Goal: Check status: Check status

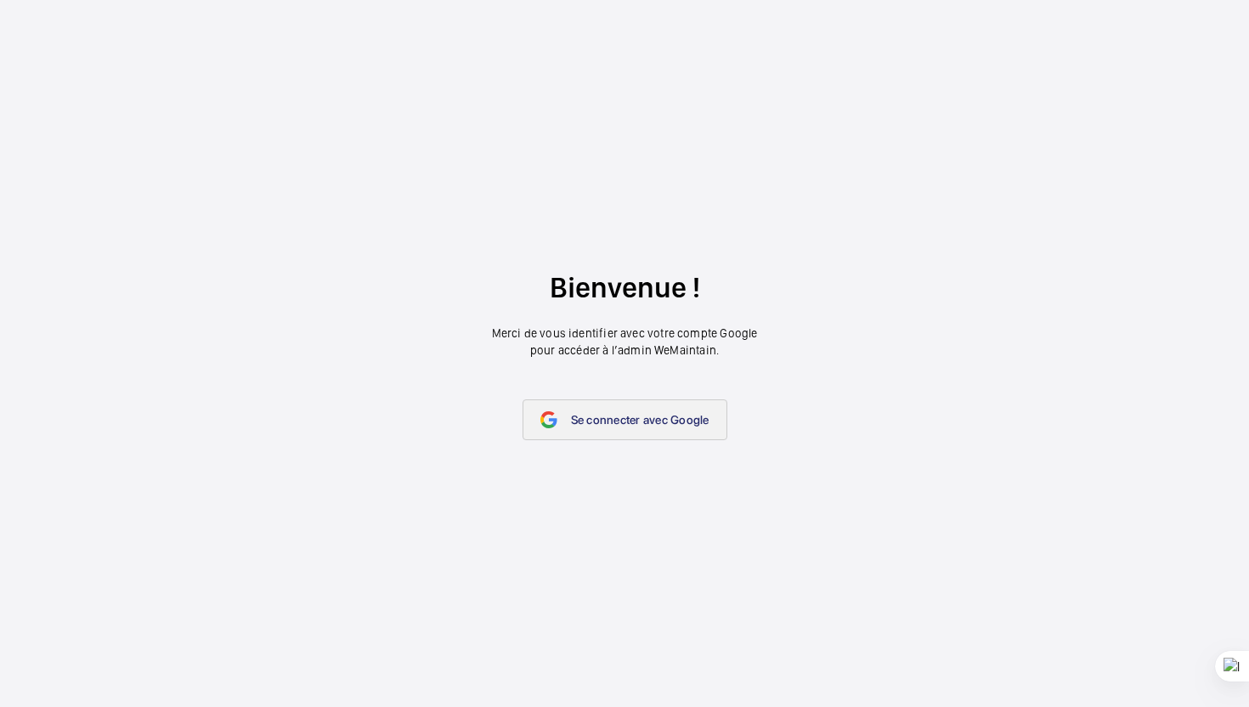
click at [658, 424] on span "Se connecter avec Google" at bounding box center [640, 420] width 138 height 14
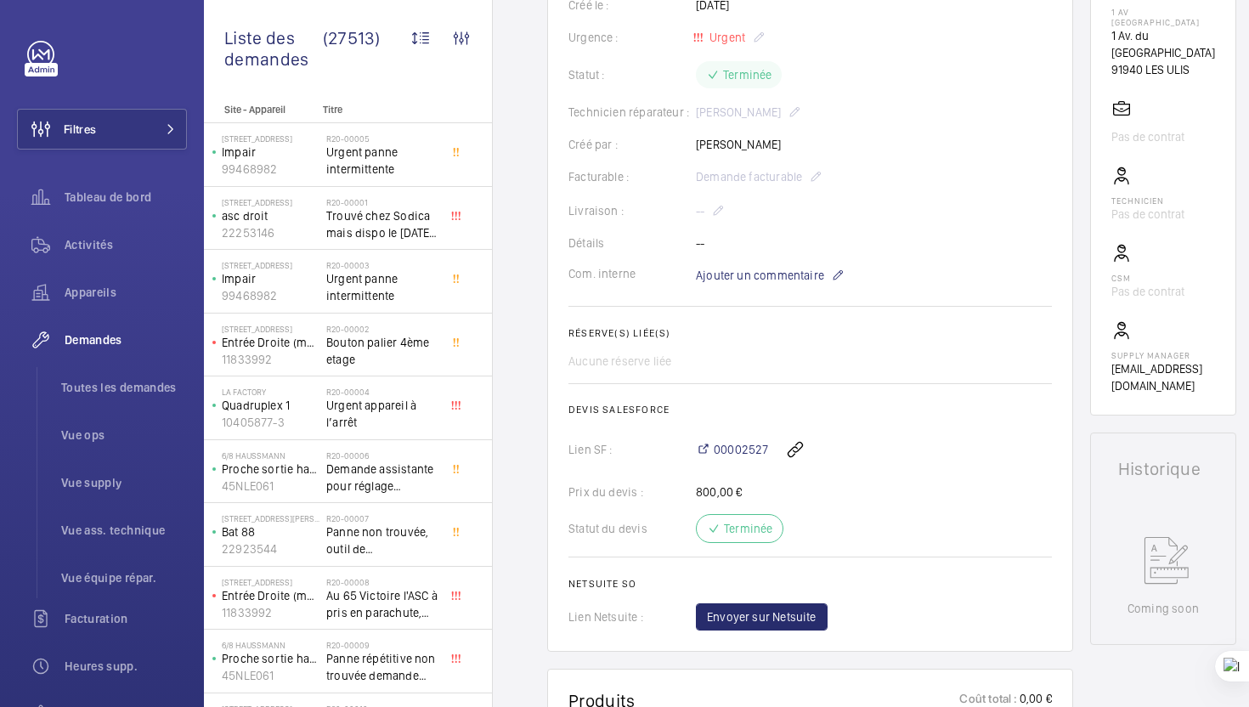
scroll to position [326, 0]
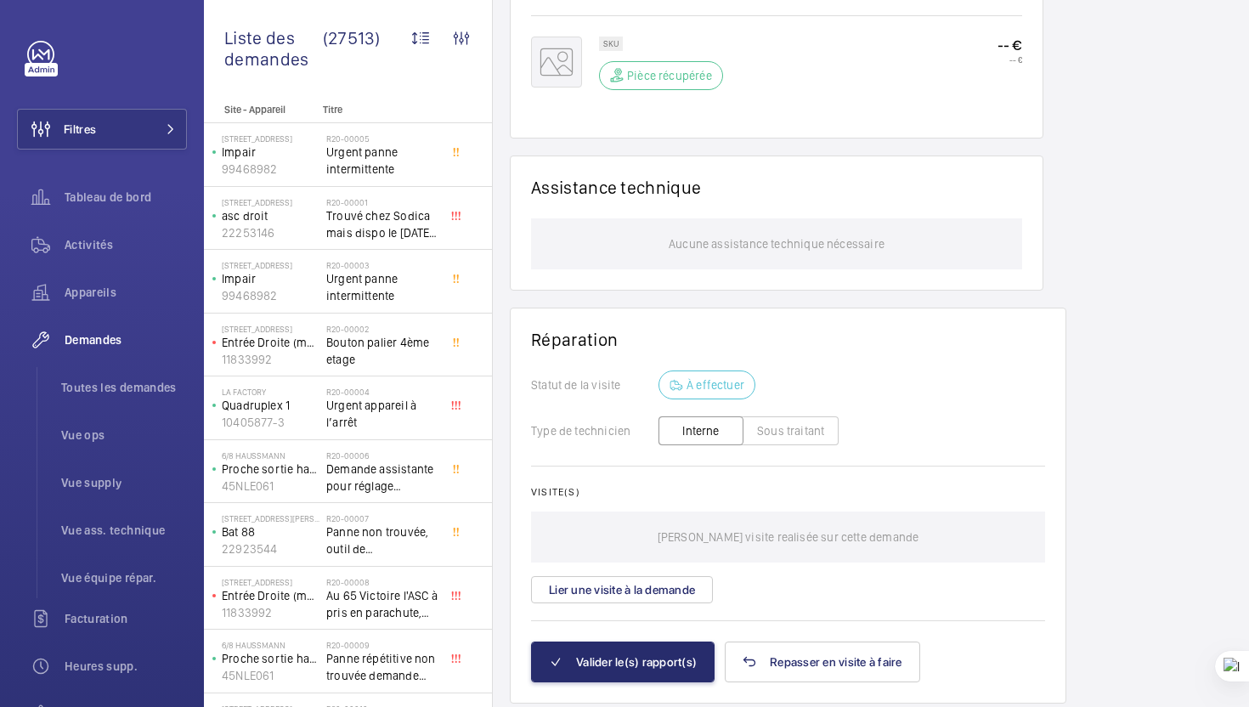
scroll to position [1115, 0]
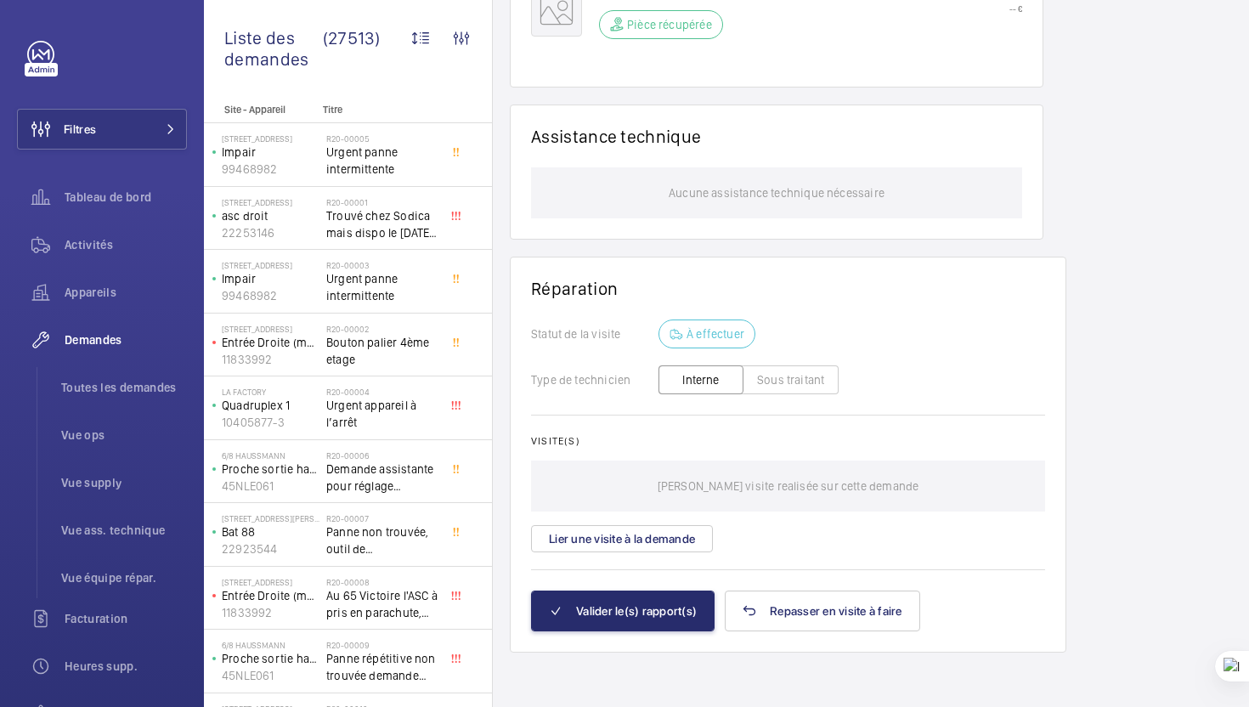
click at [804, 494] on p "[PERSON_NAME] visite realisée sur cette demande" at bounding box center [789, 485] width 262 height 51
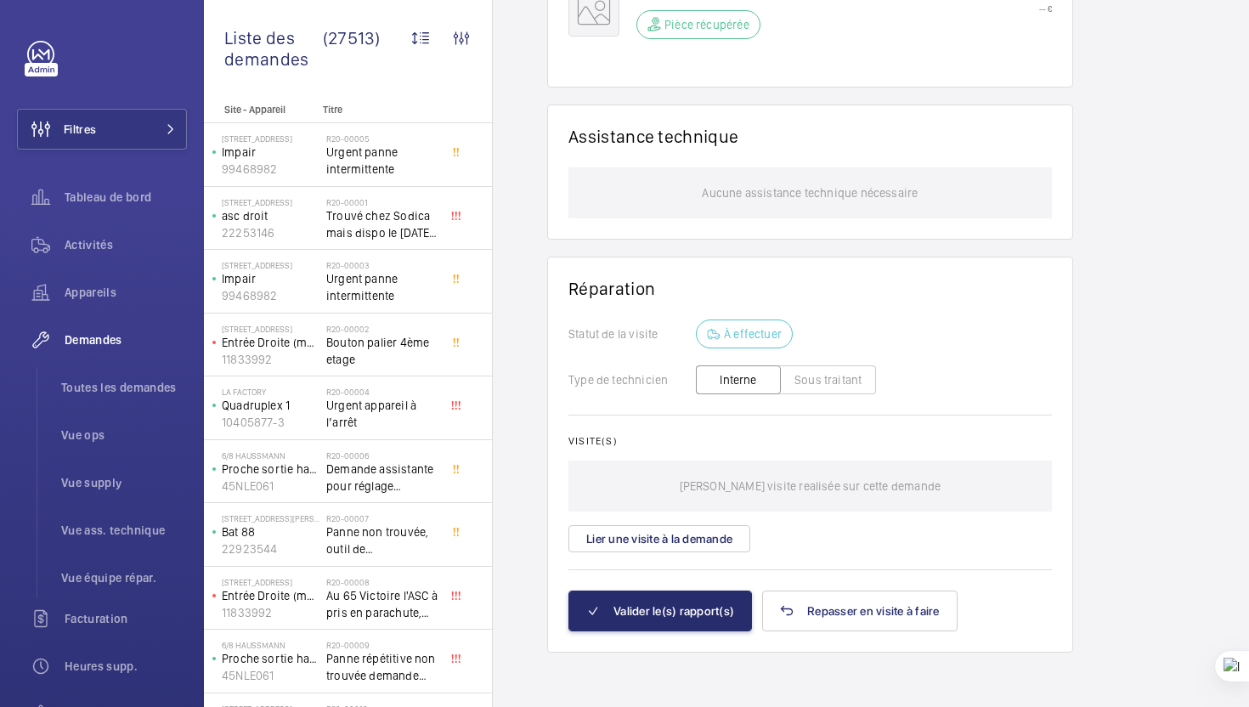
click at [818, 475] on p "[PERSON_NAME] visite realisée sur cette demande" at bounding box center [811, 485] width 262 height 51
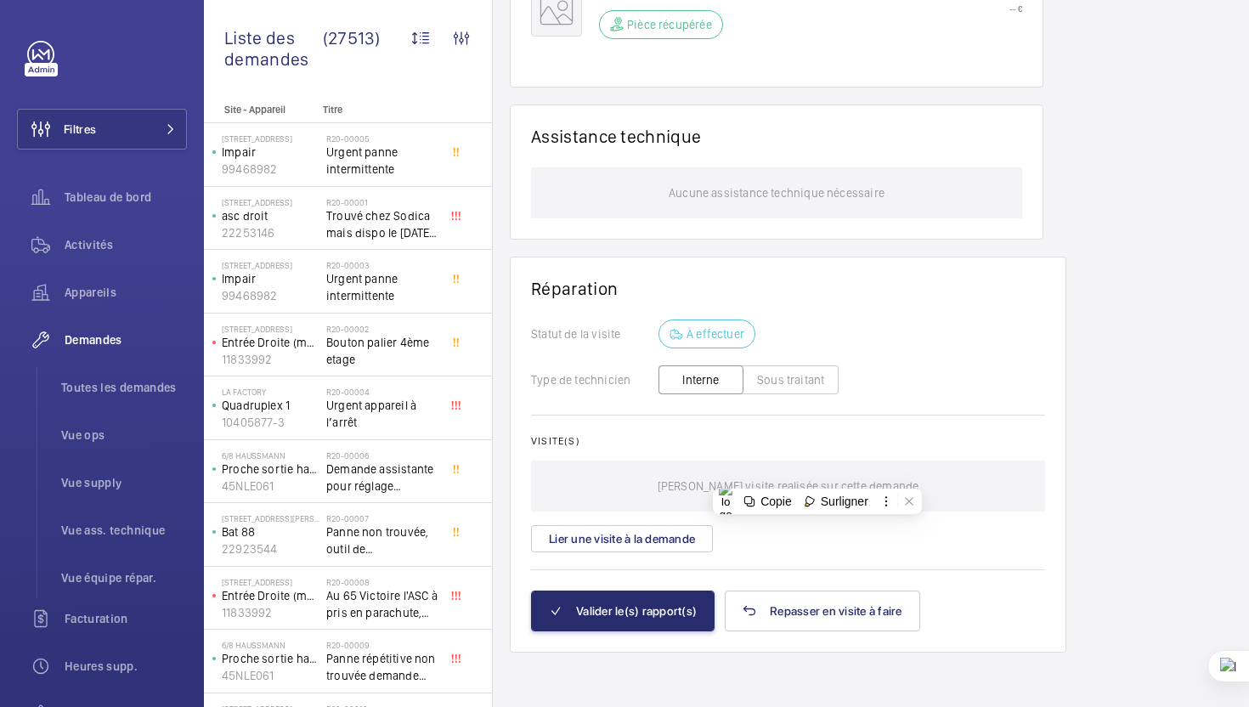
click at [922, 430] on wm-front-card-body "Statut de la visite À effectuer Type de technicien Interne Sous traitant Visite…" at bounding box center [788, 454] width 514 height 271
